Goal: Task Accomplishment & Management: Manage account settings

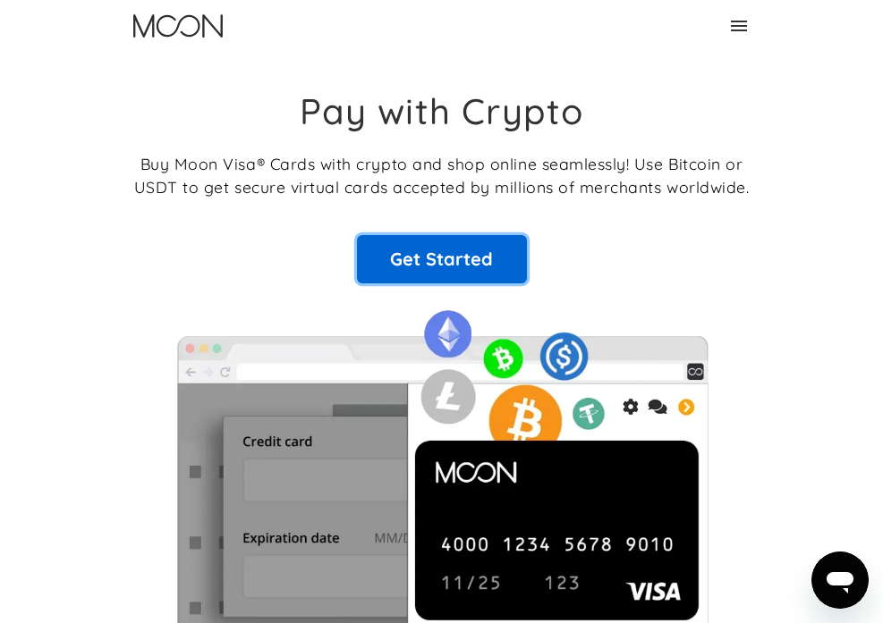
click at [507, 245] on link "Get Started" at bounding box center [442, 259] width 170 height 48
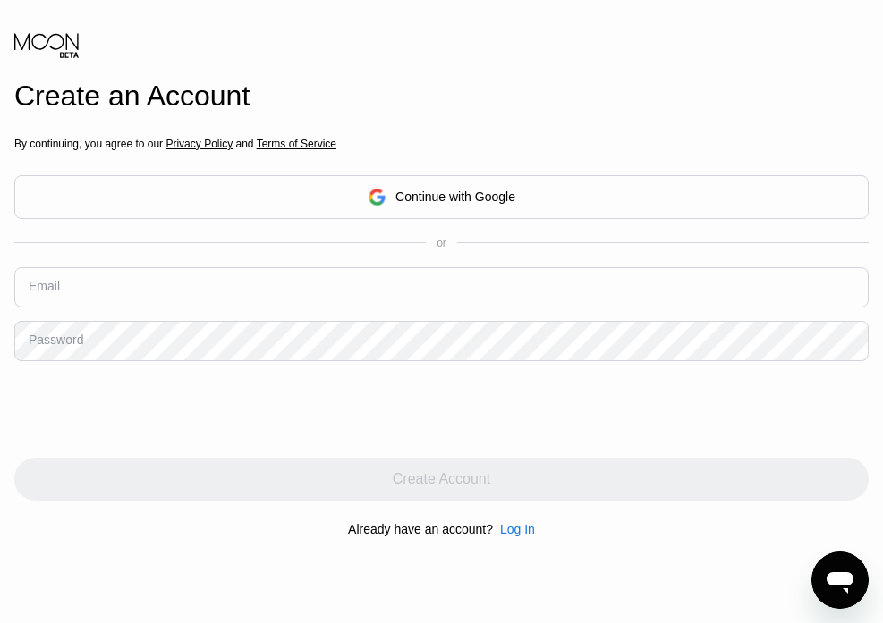
click at [334, 309] on div "Email" at bounding box center [441, 294] width 854 height 54
click at [334, 286] on input "text" at bounding box center [441, 287] width 854 height 40
paste input "[EMAIL_ADDRESS][DOMAIN_NAME]"
type input "[EMAIL_ADDRESS][DOMAIN_NAME]"
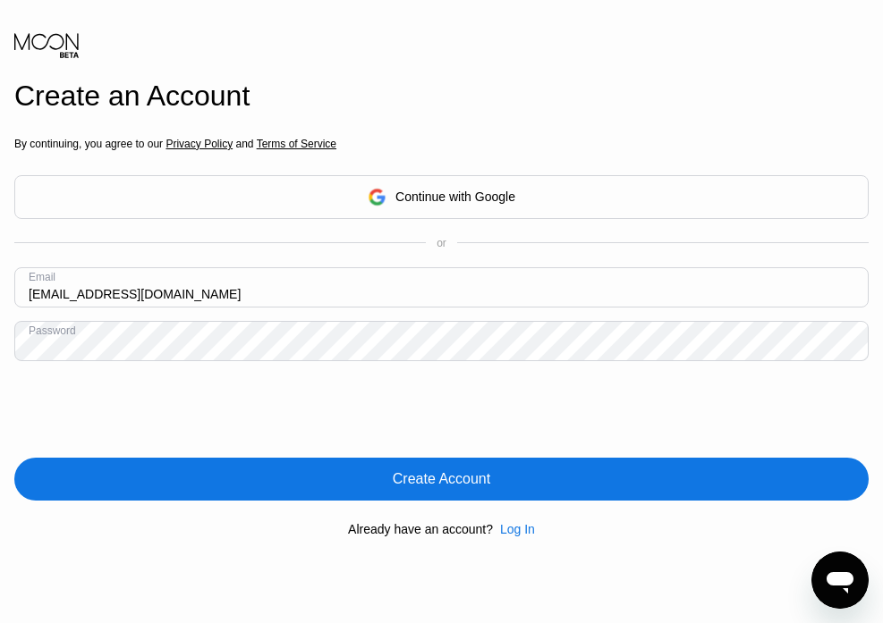
click at [380, 484] on div "Create Account" at bounding box center [441, 479] width 854 height 43
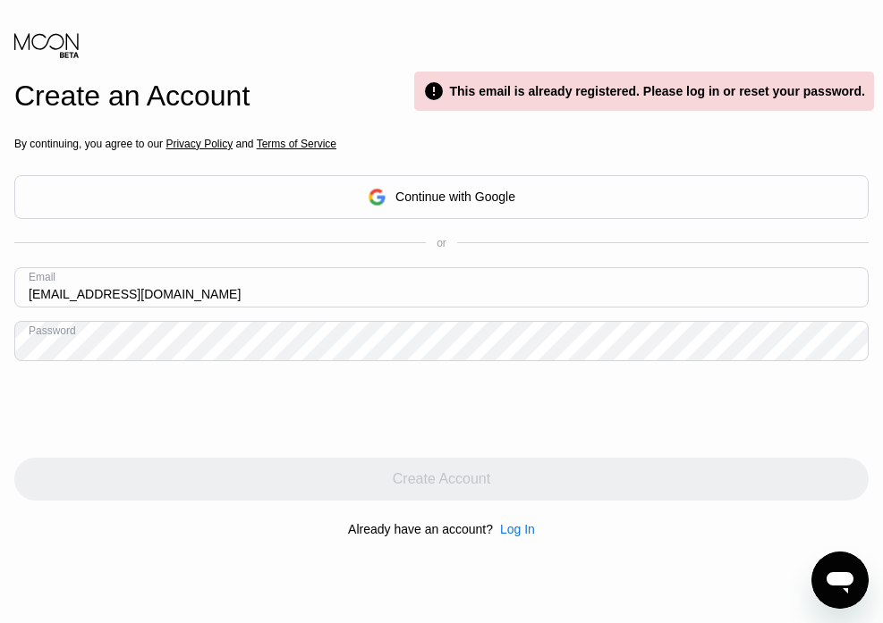
click at [520, 527] on div "Log In" at bounding box center [517, 529] width 35 height 14
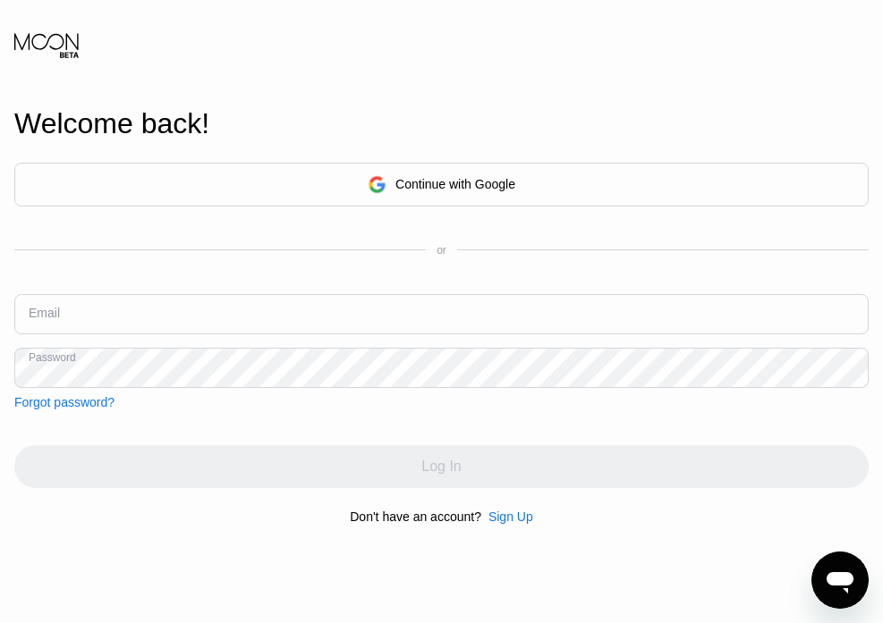
click at [194, 308] on input "text" at bounding box center [441, 314] width 854 height 40
paste input "[EMAIL_ADDRESS][DOMAIN_NAME]"
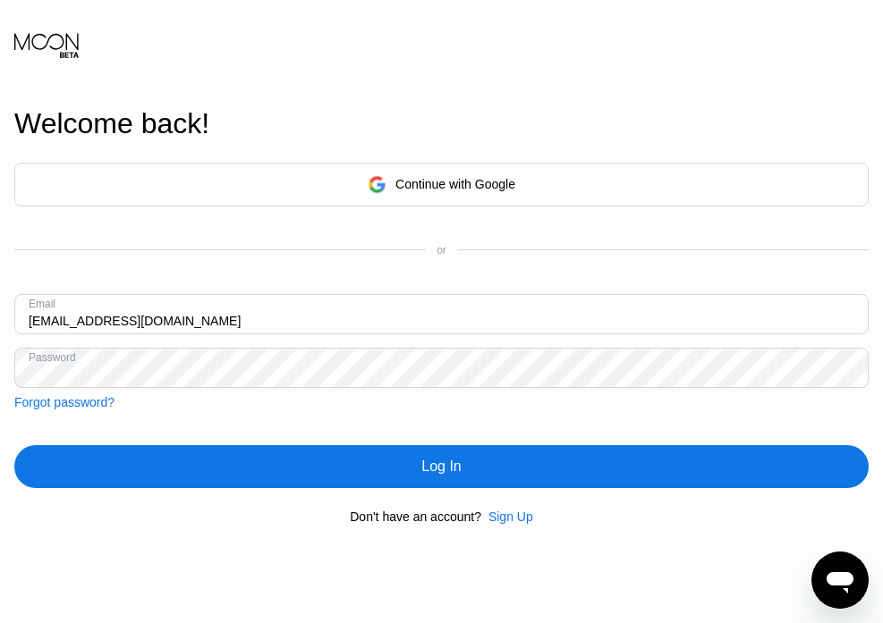
type input "[EMAIL_ADDRESS][DOMAIN_NAME]"
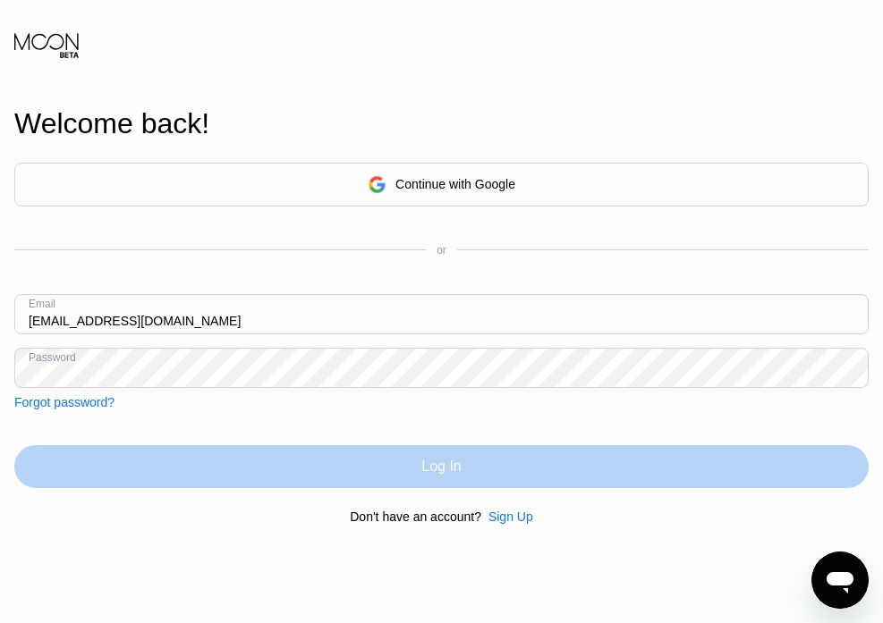
click at [334, 483] on div "Log In" at bounding box center [441, 466] width 854 height 43
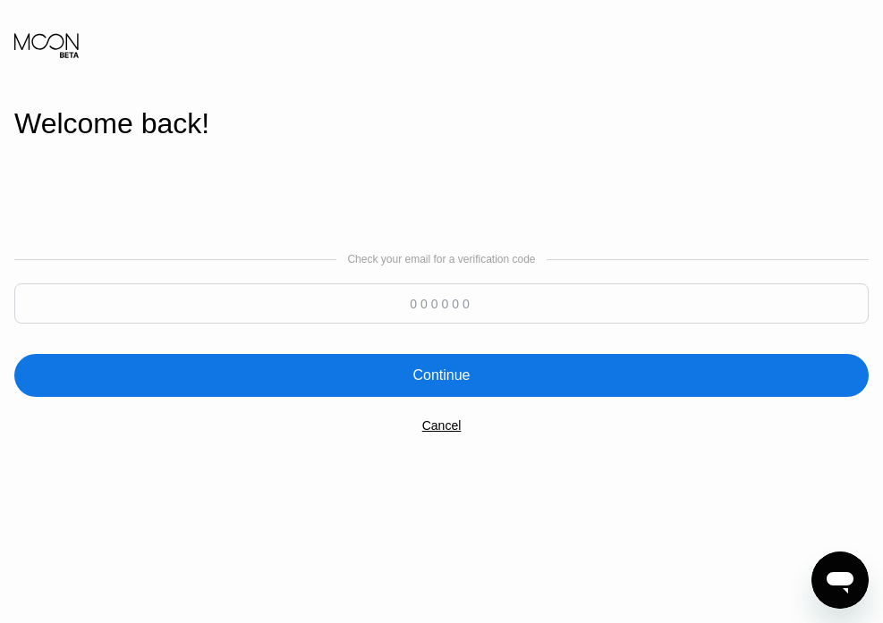
click at [605, 298] on input at bounding box center [441, 303] width 854 height 40
type input "546275"
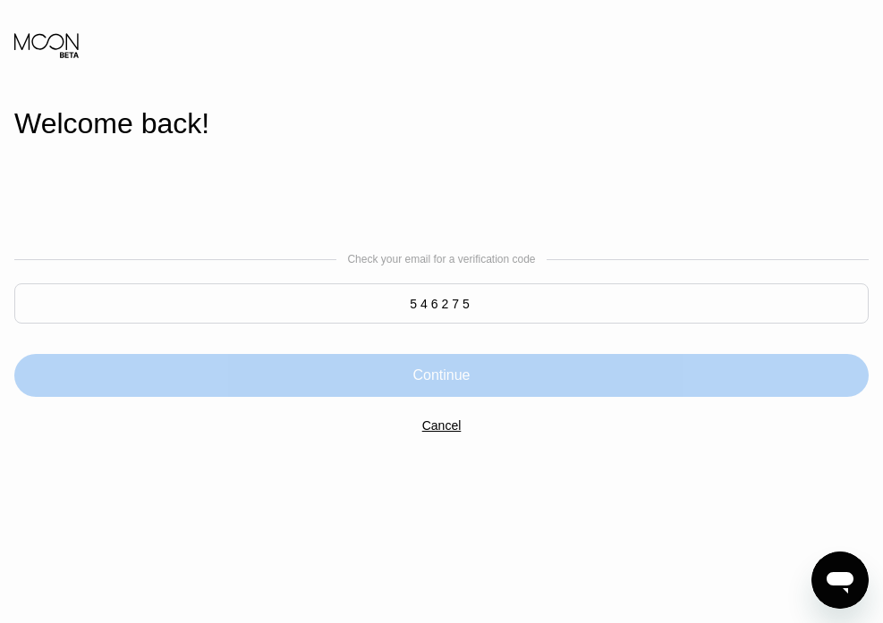
click at [639, 365] on div "Continue" at bounding box center [441, 375] width 854 height 43
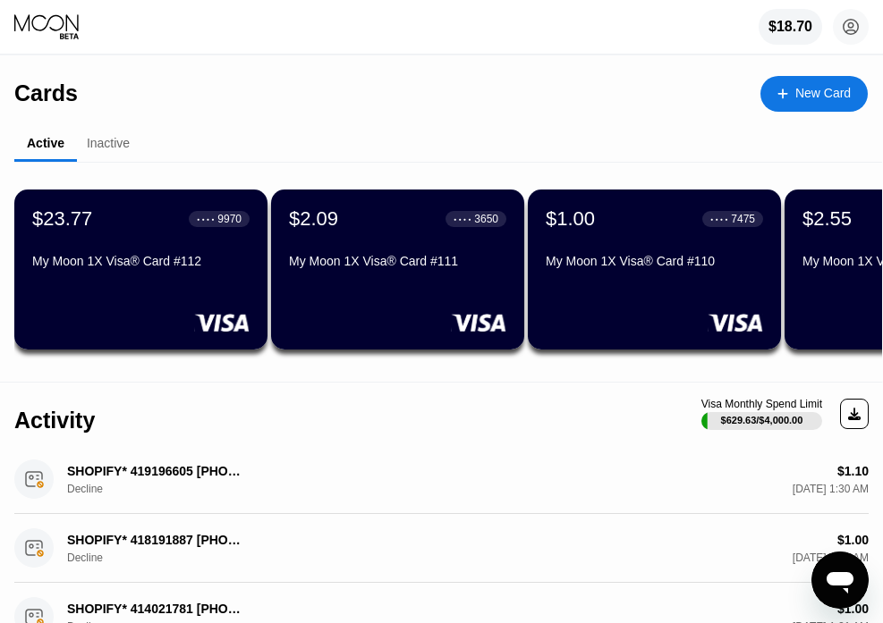
click at [65, 17] on icon at bounding box center [47, 26] width 67 height 27
click at [123, 273] on div "My Moon 1X Visa® Card #112" at bounding box center [140, 264] width 217 height 21
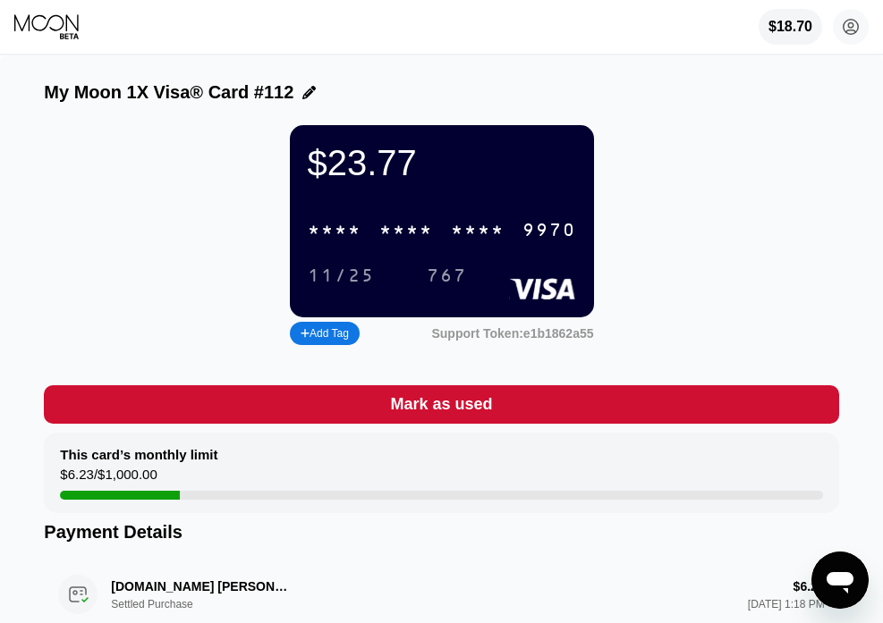
click at [433, 231] on div "* * * * * * * * * * * * 9970" at bounding box center [442, 230] width 290 height 37
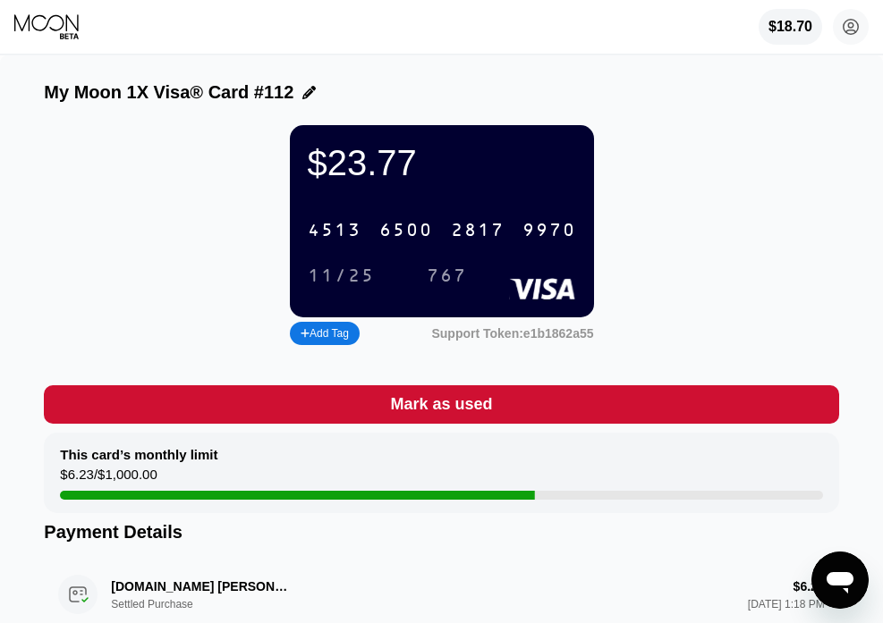
click at [407, 238] on div "6500" at bounding box center [406, 231] width 54 height 21
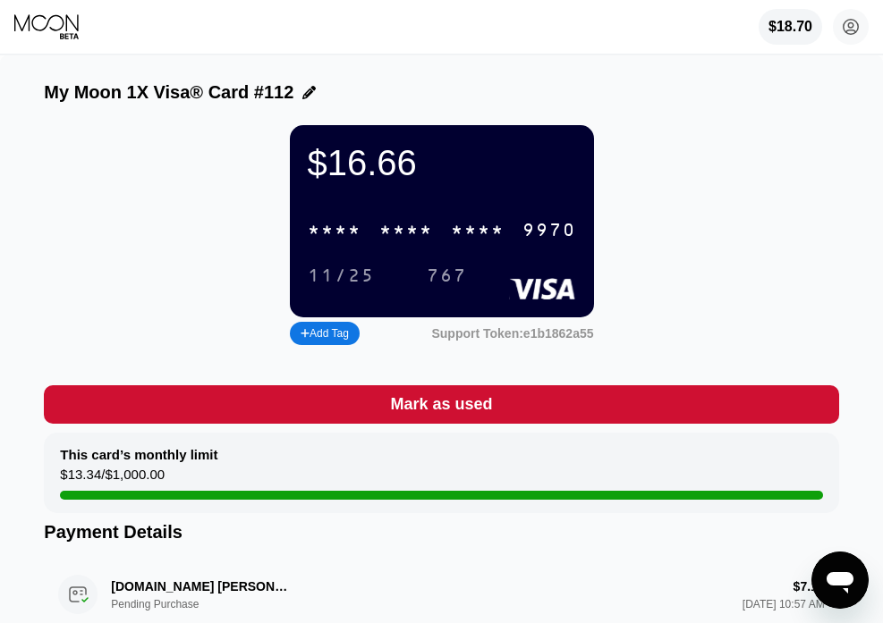
click at [449, 232] on div "* * * * * * * * * * * * 9970" at bounding box center [442, 230] width 290 height 37
